Goal: Task Accomplishment & Management: Use online tool/utility

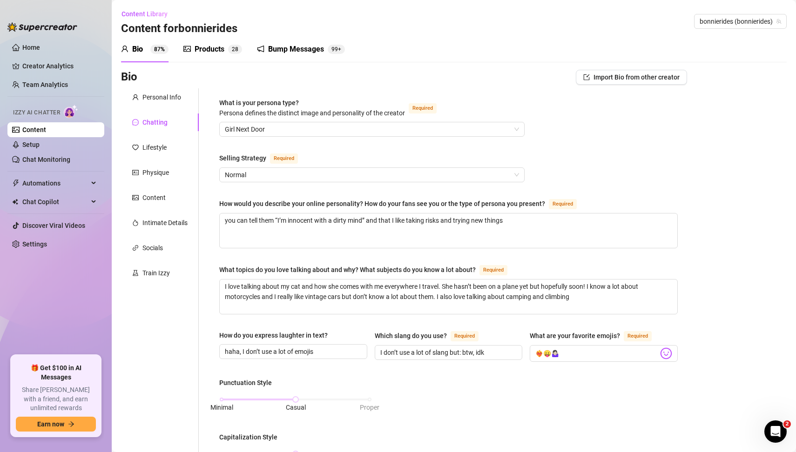
click at [297, 50] on div "Bump Messages" at bounding box center [296, 49] width 56 height 11
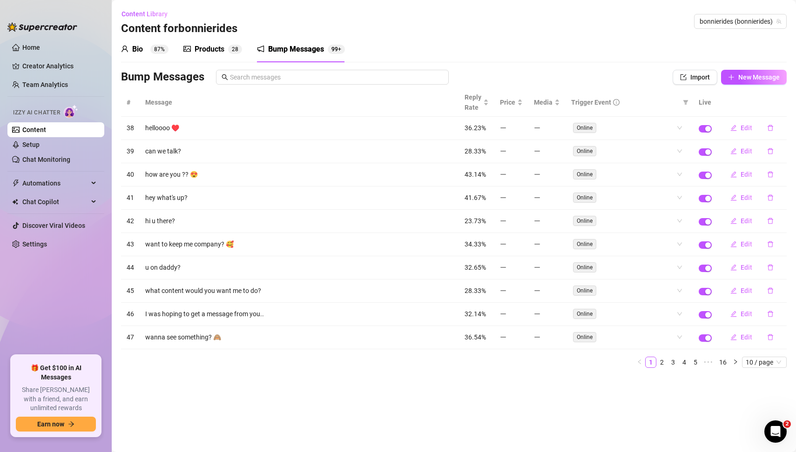
click at [317, 402] on main "Content Library Content for bonnierides bonnierides (bonnierides) Bio 87% Produ…" at bounding box center [454, 226] width 684 height 452
click at [508, 423] on main "Content Library Content for bonnierides bonnierides (bonnierides) Bio 87% Produ…" at bounding box center [454, 226] width 684 height 452
click at [481, 399] on main "Content Library Content for bonnierides bonnierides (bonnierides) Bio 87% Produ…" at bounding box center [454, 226] width 684 height 452
click at [487, 105] on div "Reply Rate" at bounding box center [476, 102] width 24 height 20
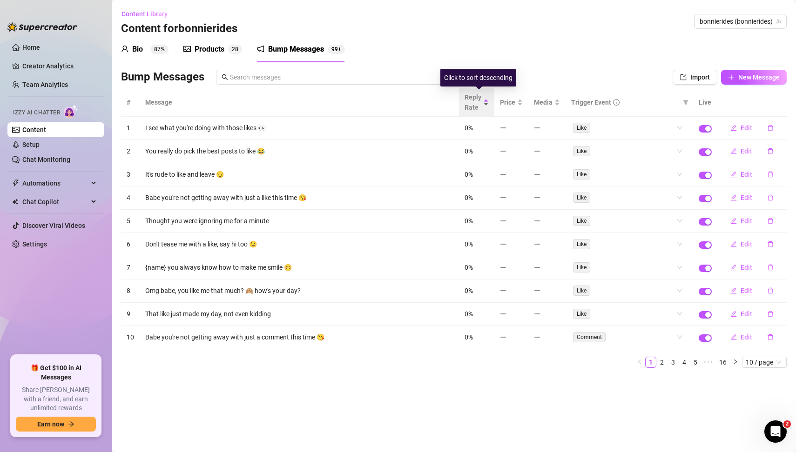
click at [487, 105] on div "Reply Rate" at bounding box center [476, 102] width 24 height 20
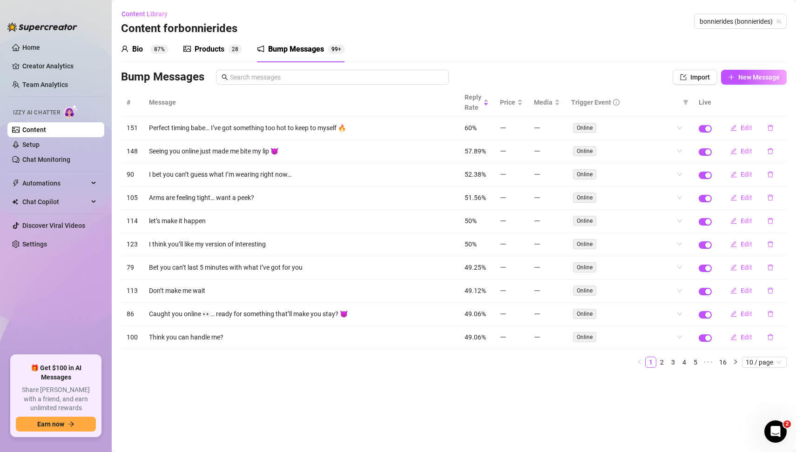
click at [460, 377] on main "Content Library Content for bonnierides bonnierides (bonnierides) Bio 87% Produ…" at bounding box center [454, 226] width 684 height 452
click at [431, 378] on main "Content Library Content for bonnierides bonnierides (bonnierides) Bio 87% Produ…" at bounding box center [454, 226] width 684 height 452
click at [446, 393] on main "Content Library Content for bonnierides bonnierides (bonnierides) Bio 87% Produ…" at bounding box center [454, 226] width 684 height 452
click at [402, 378] on main "Content Library Content for bonnierides bonnierides (bonnierides) Bio 87% Produ…" at bounding box center [454, 226] width 684 height 452
click at [414, 392] on main "Content Library Content for bonnierides bonnierides (bonnierides) Bio 87% Produ…" at bounding box center [454, 226] width 684 height 452
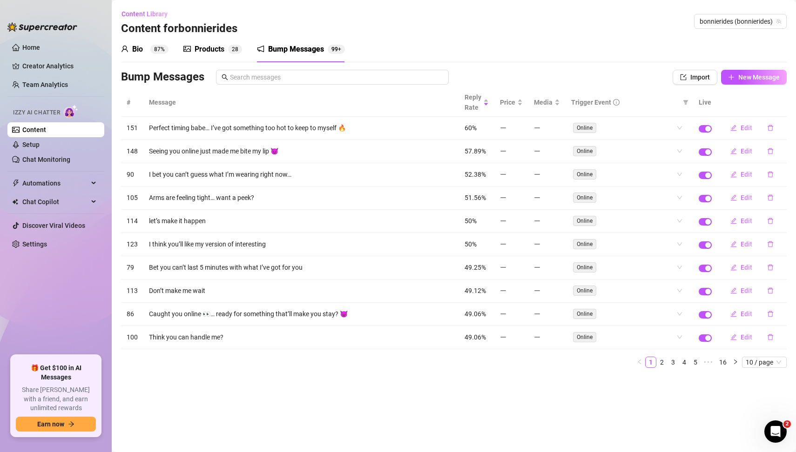
click at [442, 424] on main "Content Library Content for bonnierides bonnierides (bonnierides) Bio 87% Produ…" at bounding box center [454, 226] width 684 height 452
click at [391, 426] on main "Content Library Content for bonnierides bonnierides (bonnierides) Bio 87% Produ…" at bounding box center [454, 226] width 684 height 452
click at [403, 407] on main "Content Library Content for bonnierides bonnierides (bonnierides) Bio 87% Produ…" at bounding box center [454, 226] width 684 height 452
click at [425, 407] on main "Content Library Content for bonnierides bonnierides (bonnierides) Bio 87% Produ…" at bounding box center [454, 226] width 684 height 452
click at [397, 412] on main "Content Library Content for bonnierides bonnierides (bonnierides) Bio 87% Produ…" at bounding box center [454, 226] width 684 height 452
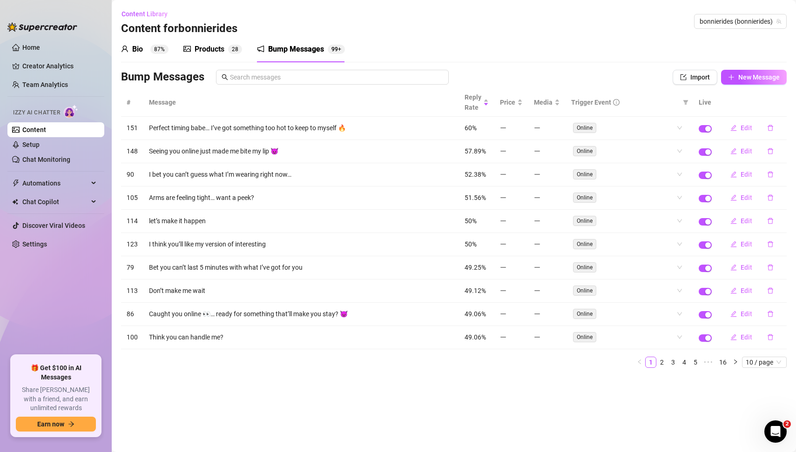
click at [449, 402] on main "Content Library Content for bonnierides bonnierides (bonnierides) Bio 87% Produ…" at bounding box center [454, 226] width 684 height 452
click at [484, 401] on main "Content Library Content for bonnierides bonnierides (bonnierides) Bio 87% Produ…" at bounding box center [454, 226] width 684 height 452
click at [209, 128] on td "Perfect timing babe… I’ve got something too hot to keep to myself 🔥" at bounding box center [301, 128] width 316 height 23
click at [226, 129] on td "Perfect timing babe… I’ve got something too hot to keep to myself 🔥" at bounding box center [301, 128] width 316 height 23
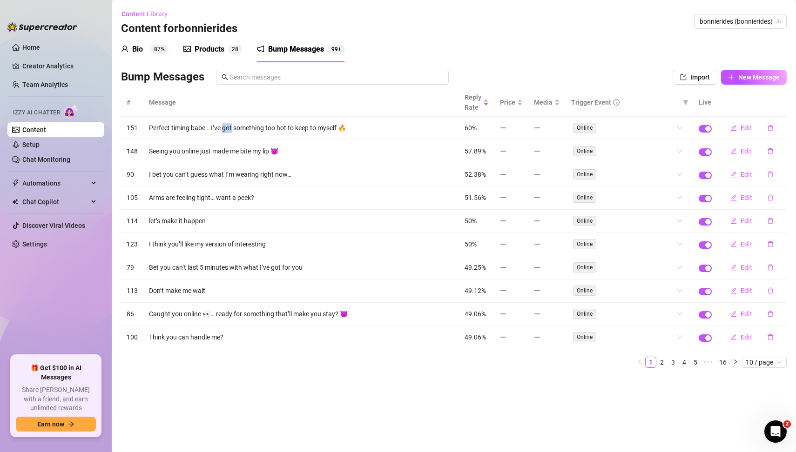
click at [226, 129] on td "Perfect timing babe… I’ve got something too hot to keep to myself 🔥" at bounding box center [301, 128] width 316 height 23
click at [407, 132] on td "Perfect timing babe… I’ve got something too hot to keep to myself 🔥" at bounding box center [301, 128] width 316 height 23
click at [681, 128] on div "Online" at bounding box center [629, 128] width 116 height 15
click at [344, 397] on main "Content Library Content for bonnierides bonnierides (bonnierides) Bio 87% Produ…" at bounding box center [454, 226] width 684 height 452
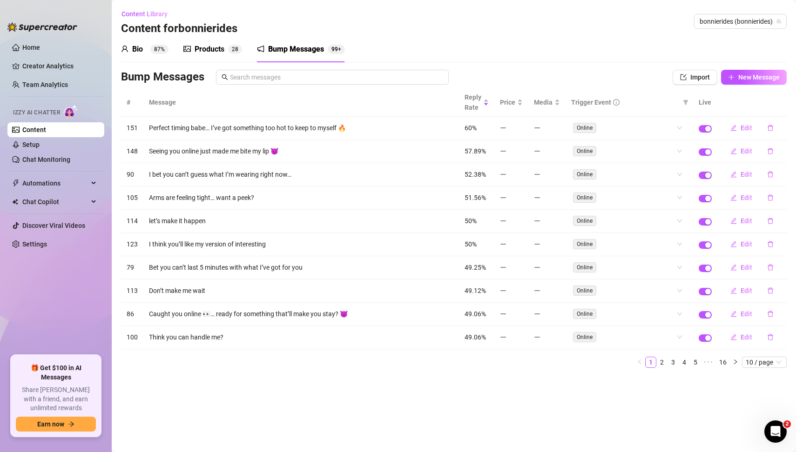
drag, startPoint x: 344, startPoint y: 397, endPoint x: 363, endPoint y: 424, distance: 33.0
click at [363, 424] on main "Content Library Content for bonnierides bonnierides (bonnierides) Bio 87% Produ…" at bounding box center [454, 226] width 684 height 452
click at [153, 375] on main "Content Library Content for bonnierides bonnierides (bonnierides) Bio 87% Produ…" at bounding box center [454, 226] width 684 height 452
click at [296, 426] on main "Content Library Content for bonnierides bonnierides (bonnierides) Bio 87% Produ…" at bounding box center [454, 226] width 684 height 452
click at [278, 414] on main "Content Library Content for bonnierides bonnierides (bonnierides) Bio 87% Produ…" at bounding box center [454, 226] width 684 height 452
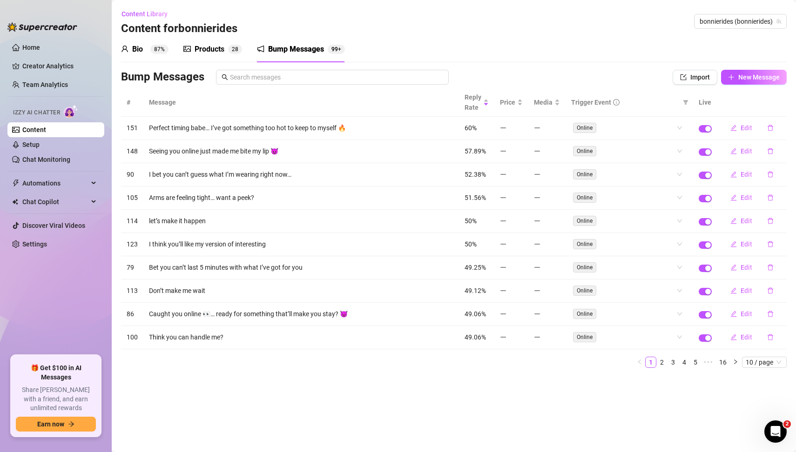
click at [258, 427] on main "Content Library Content for bonnierides bonnierides (bonnierides) Bio 87% Produ…" at bounding box center [454, 226] width 684 height 452
click at [280, 406] on main "Content Library Content for bonnierides bonnierides (bonnierides) Bio 87% Produ…" at bounding box center [454, 226] width 684 height 452
click at [382, 388] on main "Content Library Content for bonnierides bonnierides (bonnierides) Bio 87% Produ…" at bounding box center [454, 226] width 684 height 452
click at [392, 376] on main "Content Library Content for bonnierides bonnierides (bonnierides) Bio 87% Produ…" at bounding box center [454, 226] width 684 height 452
click at [476, 103] on span "Reply Rate" at bounding box center [472, 102] width 17 height 20
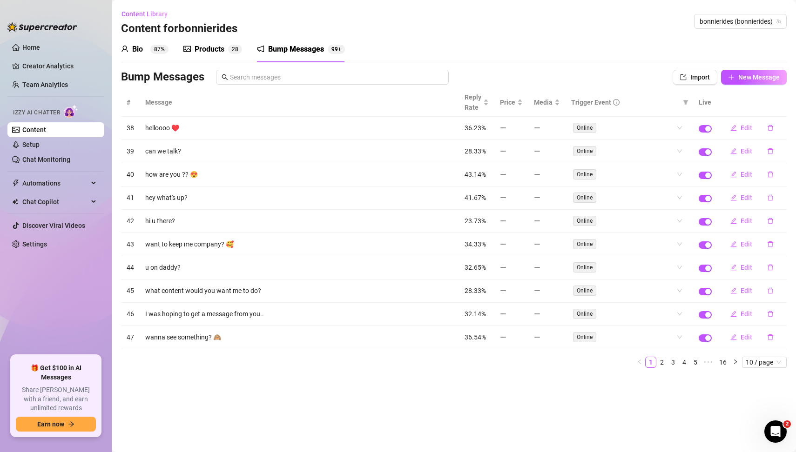
click at [360, 388] on main "Content Library Content for bonnierides bonnierides (bonnierides) Bio 87% Produ…" at bounding box center [454, 226] width 684 height 452
click at [725, 357] on link "16" at bounding box center [722, 362] width 13 height 10
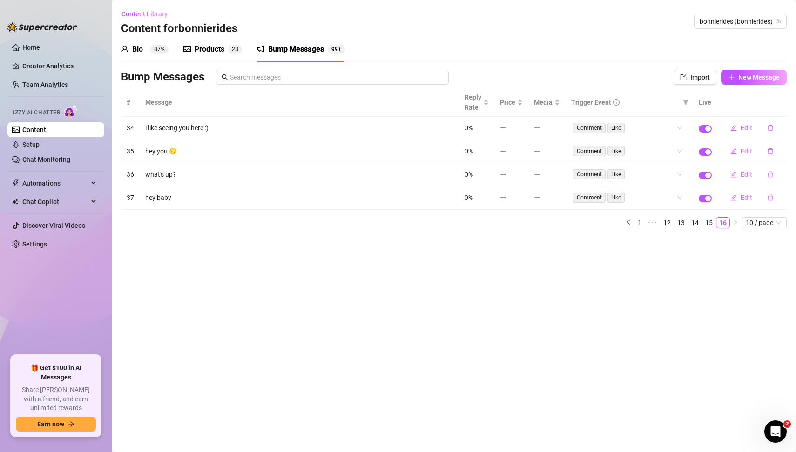
click at [471, 328] on main "Content Library Content for bonnierides bonnierides (bonnierides) Bio 87% Produ…" at bounding box center [454, 226] width 684 height 452
click at [366, 291] on main "Content Library Content for bonnierides bonnierides (bonnierides) Bio 87% Produ…" at bounding box center [454, 226] width 684 height 452
click at [389, 298] on main "Content Library Content for bonnierides bonnierides (bonnierides) Bio 87% Produ…" at bounding box center [454, 226] width 684 height 452
click at [451, 329] on main "Content Library Content for bonnierides bonnierides (bonnierides) Bio 87% Produ…" at bounding box center [454, 226] width 684 height 452
click at [636, 323] on main "Content Library Content for bonnierides bonnierides (bonnierides) Bio 87% Produ…" at bounding box center [454, 226] width 684 height 452
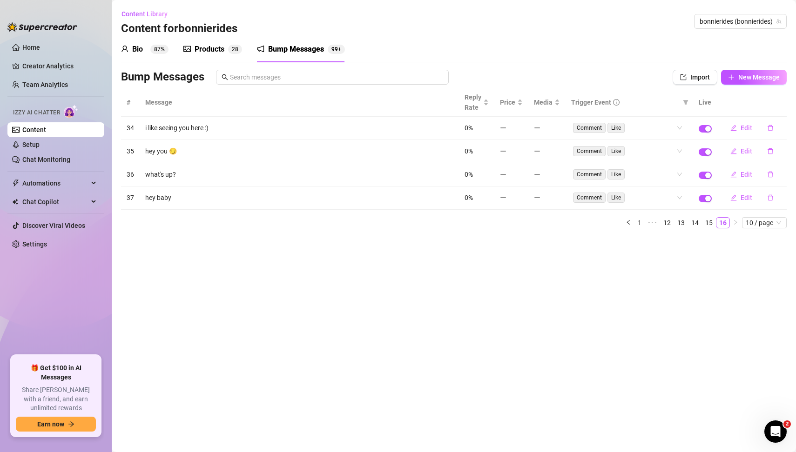
click at [549, 317] on main "Content Library Content for bonnierides bonnierides (bonnierides) Bio 87% Produ…" at bounding box center [454, 226] width 684 height 452
click at [495, 318] on main "Content Library Content for bonnierides bonnierides (bonnierides) Bio 87% Produ…" at bounding box center [454, 226] width 684 height 452
click at [510, 328] on main "Content Library Content for bonnierides bonnierides (bonnierides) Bio 87% Produ…" at bounding box center [454, 226] width 684 height 452
click at [712, 221] on link "15" at bounding box center [708, 223] width 13 height 10
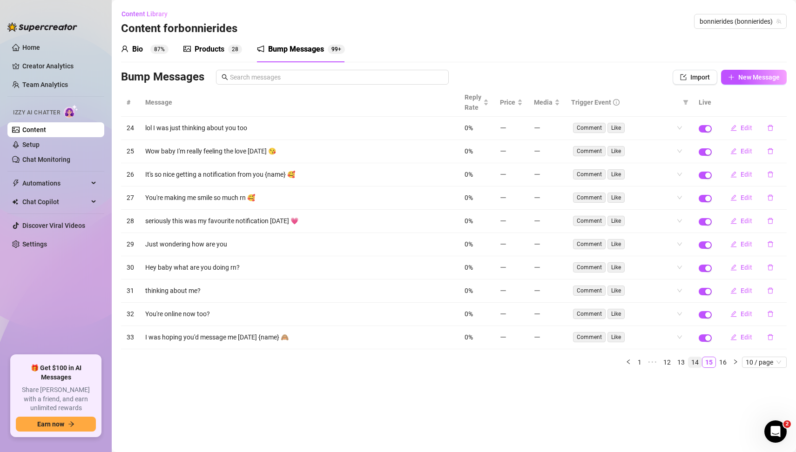
click at [697, 357] on link "14" at bounding box center [694, 362] width 13 height 10
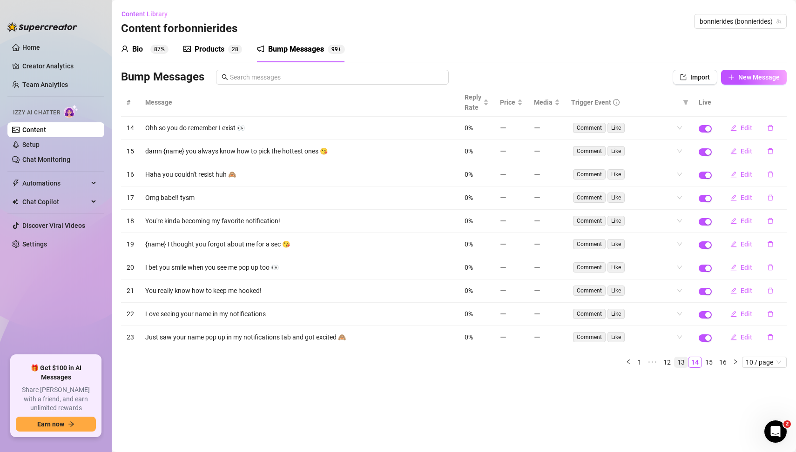
click at [686, 357] on link "13" at bounding box center [680, 362] width 13 height 10
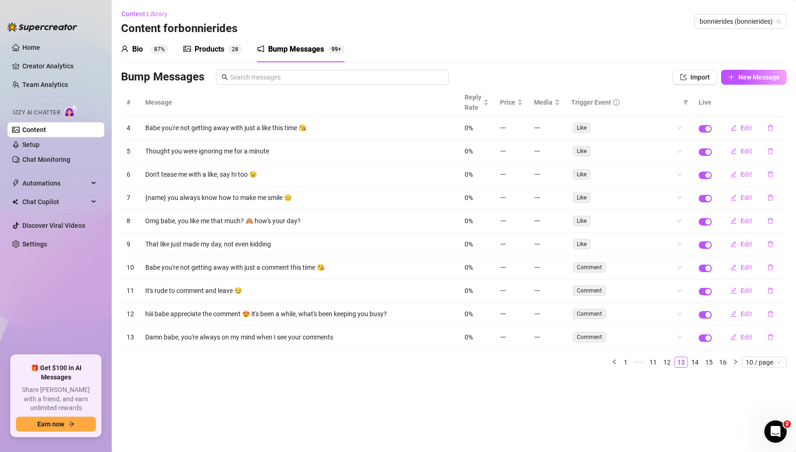
click at [613, 405] on main "Content Library Content for bonnierides bonnierides (bonnierides) Bio 87% Produ…" at bounding box center [454, 226] width 684 height 452
click at [669, 357] on link "12" at bounding box center [666, 362] width 13 height 10
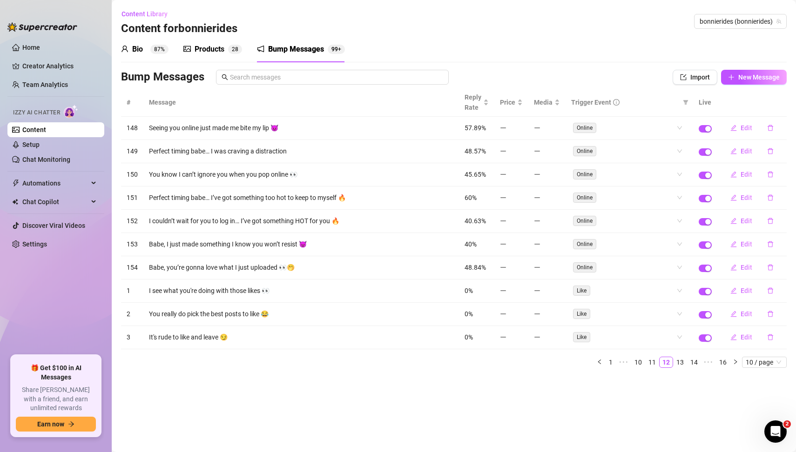
click at [328, 411] on main "Content Library Content for bonnierides bonnierides (bonnierides) Bio 87% Produ…" at bounding box center [454, 226] width 684 height 452
click at [486, 396] on main "Content Library Content for bonnierides bonnierides (bonnierides) Bio 87% Produ…" at bounding box center [454, 226] width 684 height 452
click at [561, 414] on main "Content Library Content for bonnierides bonnierides (bonnierides) Bio 87% Produ…" at bounding box center [454, 226] width 684 height 452
click at [337, 411] on main "Content Library Content for bonnierides bonnierides (bonnierides) Bio 87% Produ…" at bounding box center [454, 226] width 684 height 452
click at [619, 406] on main "Content Library Content for bonnierides bonnierides (bonnierides) Bio 87% Produ…" at bounding box center [454, 226] width 684 height 452
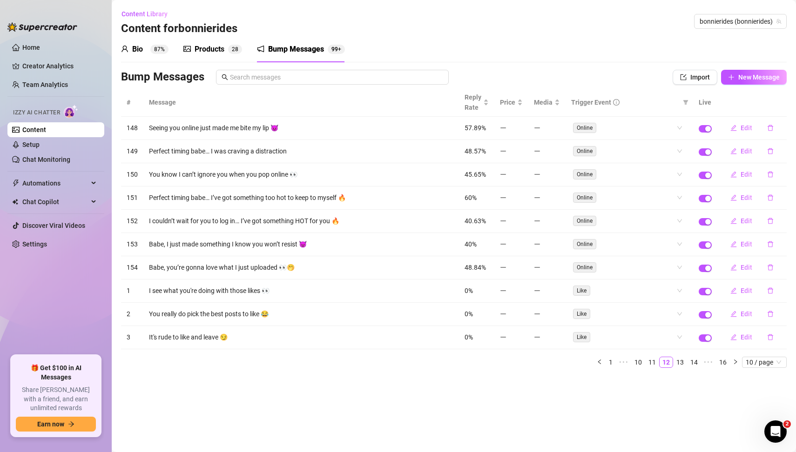
click at [554, 415] on main "Content Library Content for bonnierides bonnierides (bonnierides) Bio 87% Produ…" at bounding box center [454, 226] width 684 height 452
click at [683, 400] on main "Content Library Content for bonnierides bonnierides (bonnierides) Bio 87% Produ…" at bounding box center [454, 226] width 684 height 452
click at [655, 357] on link "11" at bounding box center [652, 362] width 13 height 10
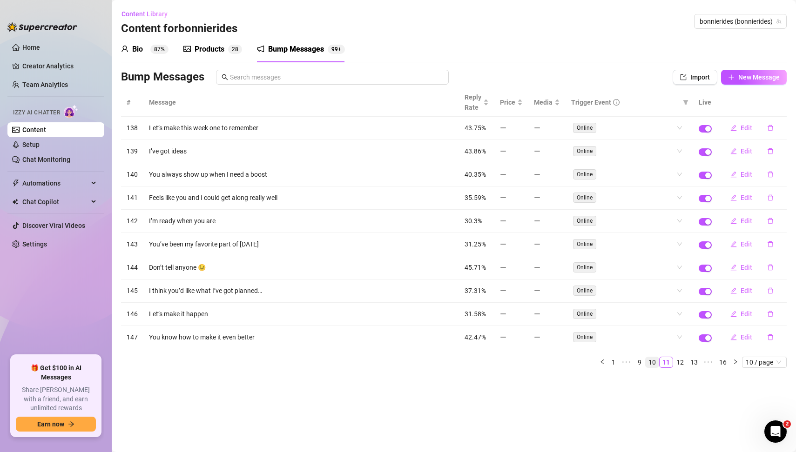
click at [656, 358] on link "10" at bounding box center [652, 362] width 13 height 10
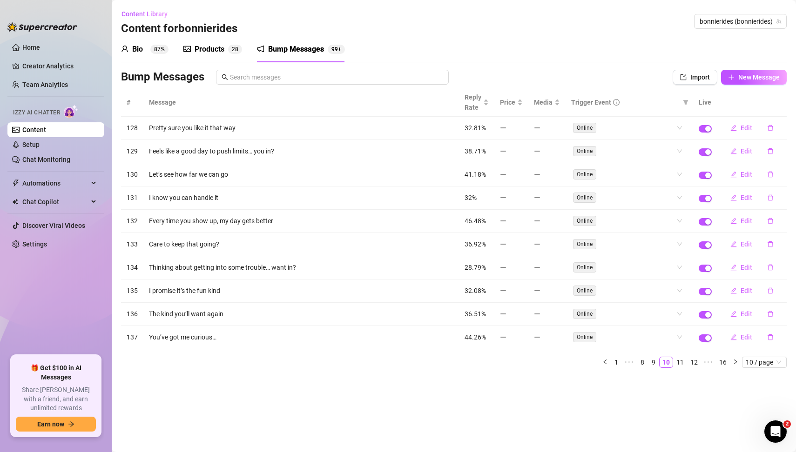
click at [590, 390] on main "Content Library Content for bonnierides bonnierides (bonnierides) Bio 87% Produ…" at bounding box center [454, 226] width 684 height 452
click at [632, 395] on main "Content Library Content for bonnierides bonnierides (bonnierides) Bio 87% Produ…" at bounding box center [454, 226] width 684 height 452
click at [616, 416] on main "Content Library Content for bonnierides bonnierides (bonnierides) Bio 87% Produ…" at bounding box center [454, 226] width 684 height 452
click at [564, 405] on main "Content Library Content for bonnierides bonnierides (bonnierides) Bio 87% Produ…" at bounding box center [454, 226] width 684 height 452
click at [668, 400] on main "Content Library Content for bonnierides bonnierides (bonnierides) Bio 87% Produ…" at bounding box center [454, 226] width 684 height 452
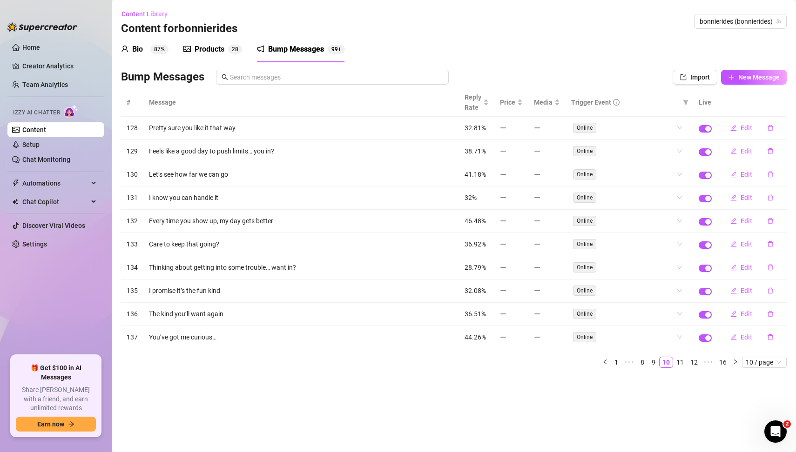
click at [577, 413] on main "Content Library Content for bonnierides bonnierides (bonnierides) Bio 87% Produ…" at bounding box center [454, 226] width 684 height 452
click at [655, 357] on link "9" at bounding box center [653, 362] width 10 height 10
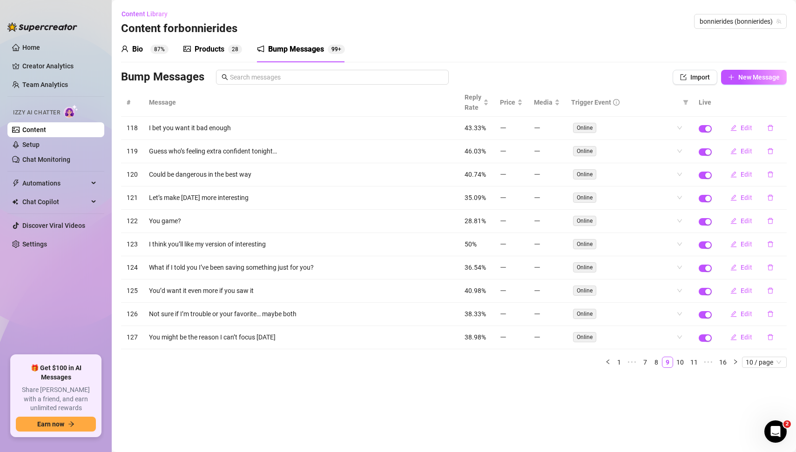
click at [594, 423] on main "Content Library Content for bonnierides bonnierides (bonnierides) Bio 87% Produ…" at bounding box center [454, 226] width 684 height 452
click at [657, 357] on link "8" at bounding box center [656, 362] width 10 height 10
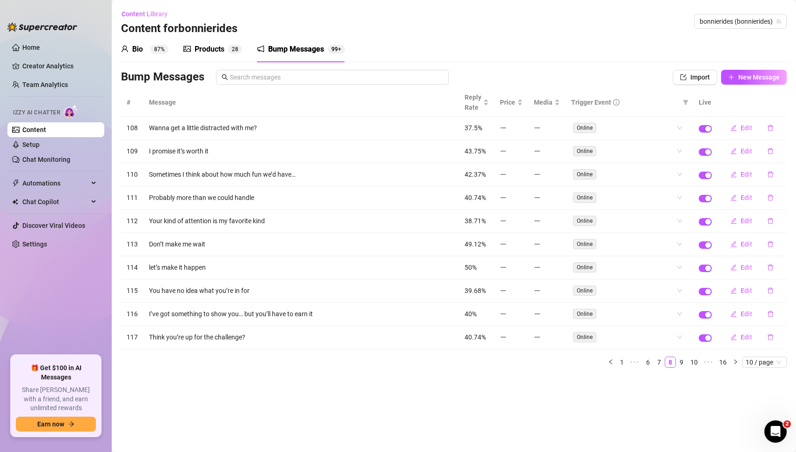
click at [545, 403] on main "Content Library Content for bonnierides bonnierides (bonnierides) Bio 87% Produ…" at bounding box center [454, 226] width 684 height 452
click at [609, 411] on main "Content Library Content for bonnierides bonnierides (bonnierides) Bio 87% Produ…" at bounding box center [454, 226] width 684 height 452
click at [548, 435] on main "Content Library Content for bonnierides bonnierides (bonnierides) Bio 87% Produ…" at bounding box center [454, 226] width 684 height 452
click at [620, 435] on main "Content Library Content for bonnierides bonnierides (bonnierides) Bio 87% Produ…" at bounding box center [454, 226] width 684 height 452
click at [482, 413] on main "Content Library Content for bonnierides bonnierides (bonnierides) Bio 87% Produ…" at bounding box center [454, 226] width 684 height 452
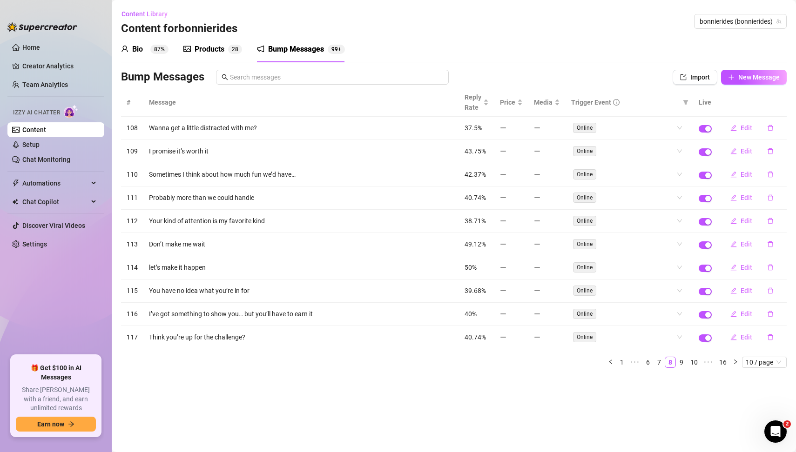
click at [658, 402] on main "Content Library Content for bonnierides bonnierides (bonnierides) Bio 87% Produ…" at bounding box center [454, 226] width 684 height 452
click at [661, 358] on link "7" at bounding box center [659, 362] width 10 height 10
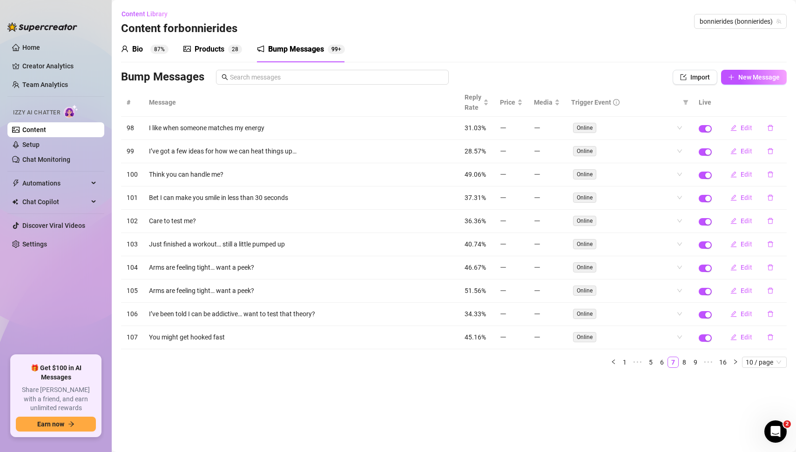
drag, startPoint x: 575, startPoint y: 407, endPoint x: 575, endPoint y: 439, distance: 31.6
click at [575, 407] on main "Content Library Content for bonnierides bonnierides (bonnierides) Bio 87% Produ…" at bounding box center [454, 226] width 684 height 452
click at [644, 408] on main "Content Library Content for bonnierides bonnierides (bonnierides) Bio 87% Produ…" at bounding box center [454, 226] width 684 height 452
click at [344, 404] on main "Content Library Content for bonnierides bonnierides (bonnierides) Bio 87% Produ…" at bounding box center [454, 226] width 684 height 452
click at [351, 404] on main "Content Library Content for bonnierides bonnierides (bonnierides) Bio 87% Produ…" at bounding box center [454, 226] width 684 height 452
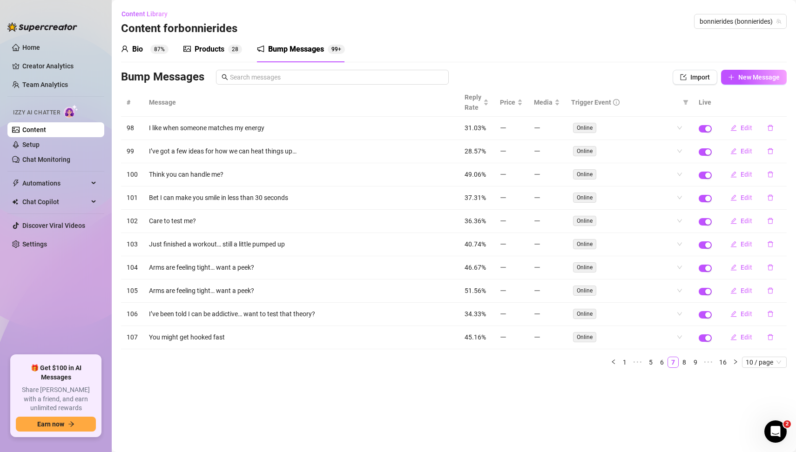
click at [420, 371] on main "Content Library Content for bonnierides bonnierides (bonnierides) Bio 87% Produ…" at bounding box center [454, 226] width 684 height 452
click at [725, 357] on link "16" at bounding box center [722, 362] width 13 height 10
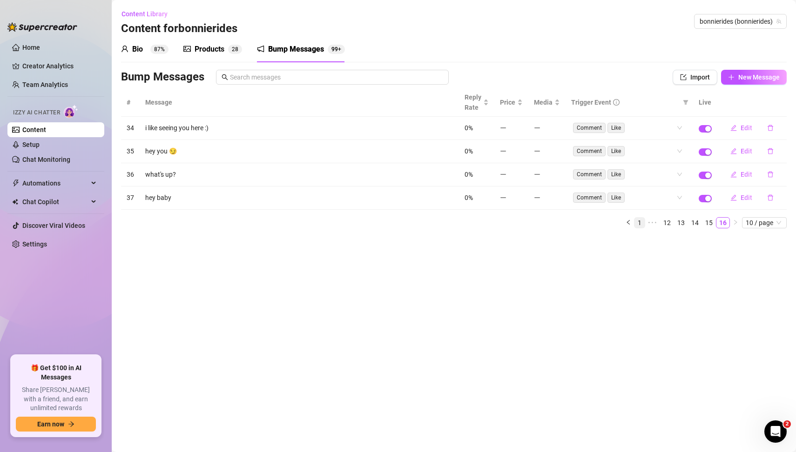
click at [645, 220] on link "1" at bounding box center [639, 223] width 10 height 10
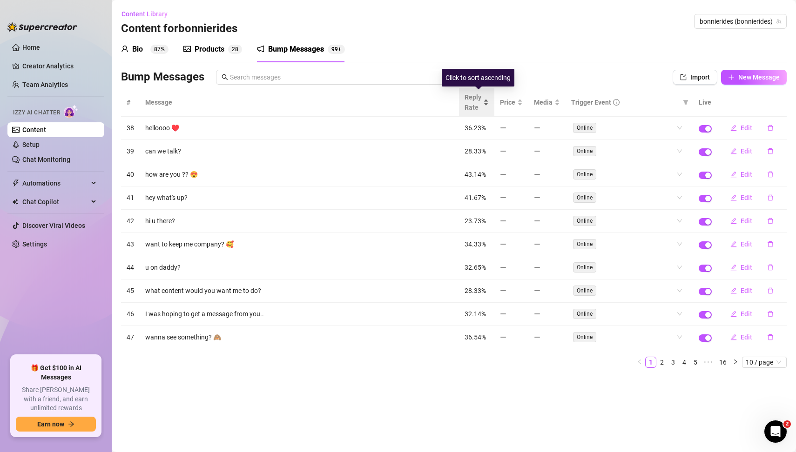
click at [477, 104] on span "Reply Rate" at bounding box center [472, 102] width 17 height 20
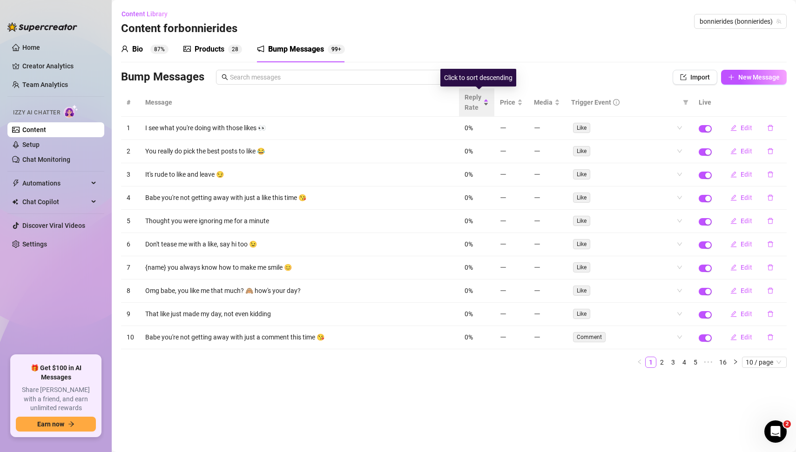
click at [477, 104] on span "Reply Rate" at bounding box center [472, 102] width 17 height 20
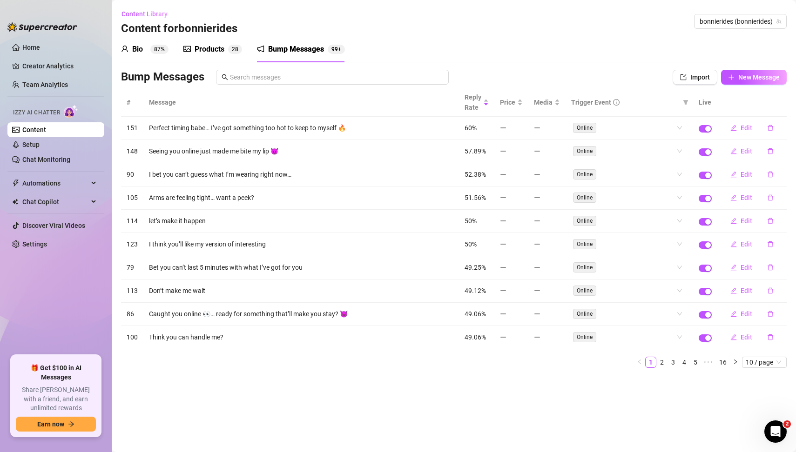
click at [482, 361] on div "# Message Reply Rate Price Media Trigger Event Live 151 Perfect timing babe… I’…" at bounding box center [454, 231] width 666 height 287
click at [254, 357] on ul "1 2 3 4 5 ••• 16 10 / page" at bounding box center [454, 362] width 666 height 11
click at [725, 357] on link "16" at bounding box center [722, 362] width 13 height 10
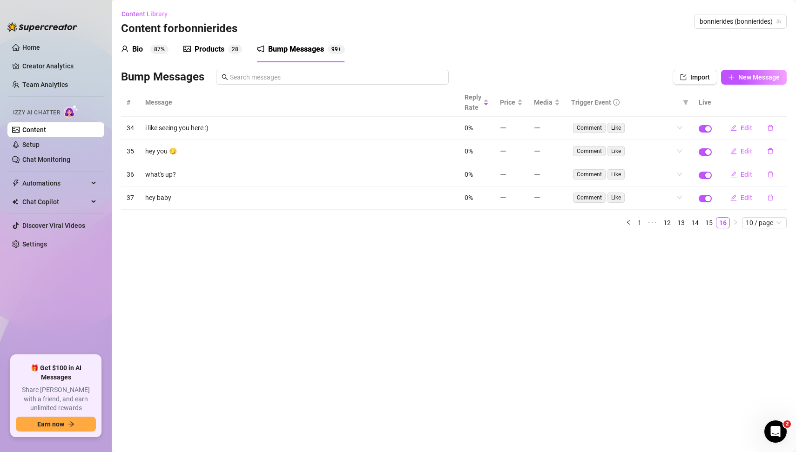
click at [310, 344] on main "Content Library Content for bonnierides bonnierides (bonnierides) Bio 87% Produ…" at bounding box center [454, 226] width 684 height 452
click at [503, 328] on main "Content Library Content for bonnierides bonnierides (bonnierides) Bio 87% Produ…" at bounding box center [454, 226] width 684 height 452
click at [408, 302] on main "Content Library Content for bonnierides bonnierides (bonnierides) Bio 87% Produ…" at bounding box center [454, 226] width 684 height 452
click at [572, 322] on main "Content Library Content for bonnierides bonnierides (bonnierides) Bio 87% Produ…" at bounding box center [454, 226] width 684 height 452
click at [712, 220] on link "15" at bounding box center [708, 223] width 13 height 10
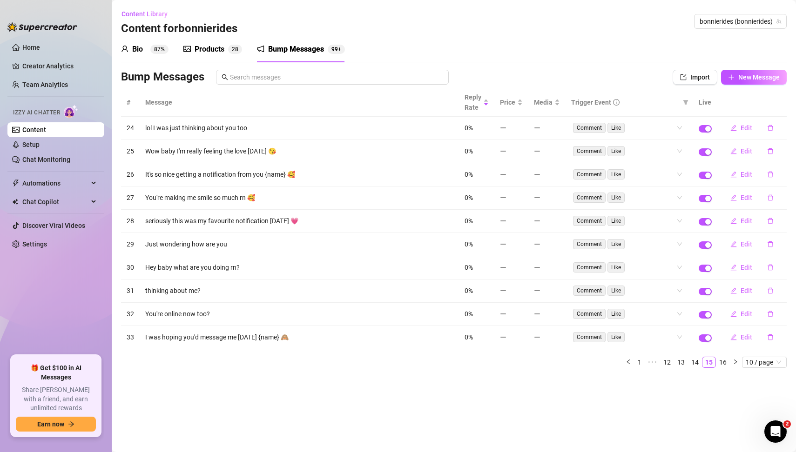
click at [594, 400] on main "Content Library Content for bonnierides bonnierides (bonnierides) Bio 87% Produ…" at bounding box center [454, 226] width 684 height 452
click at [377, 387] on main "Content Library Content for bonnierides bonnierides (bonnierides) Bio 87% Produ…" at bounding box center [454, 226] width 684 height 452
click at [428, 400] on main "Content Library Content for bonnierides bonnierides (bonnierides) Bio 87% Produ…" at bounding box center [454, 226] width 684 height 452
click at [294, 386] on main "Content Library Content for bonnierides bonnierides (bonnierides) Bio 87% Produ…" at bounding box center [454, 226] width 684 height 452
